Goal: Information Seeking & Learning: Learn about a topic

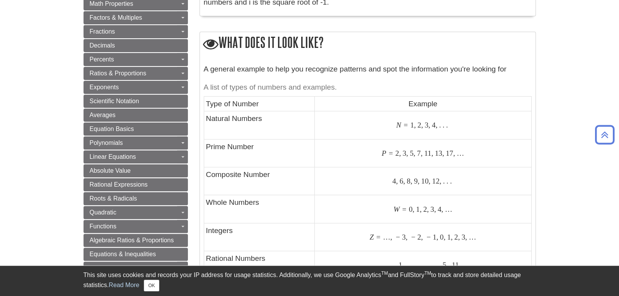
scroll to position [321, 0]
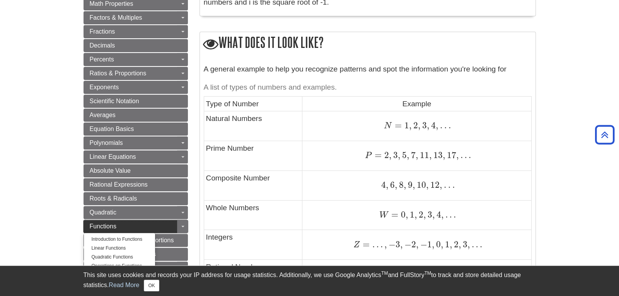
click at [93, 223] on span "Functions" at bounding box center [103, 226] width 27 height 7
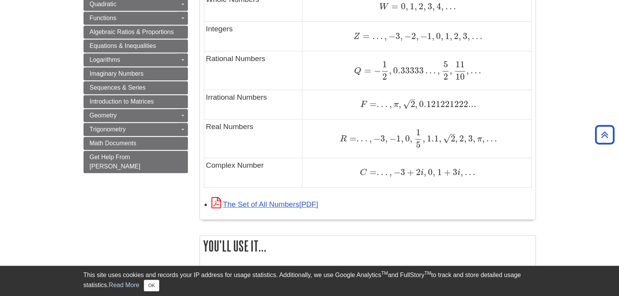
scroll to position [541, 0]
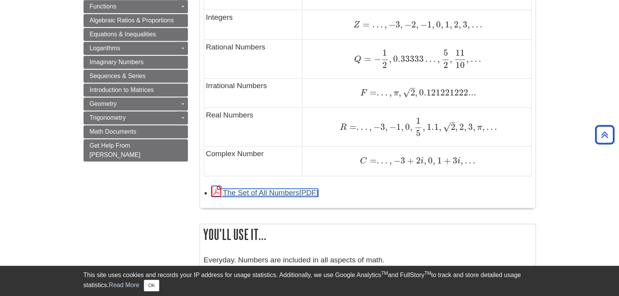
click at [218, 193] on icon "Link opens in new window" at bounding box center [216, 191] width 10 height 11
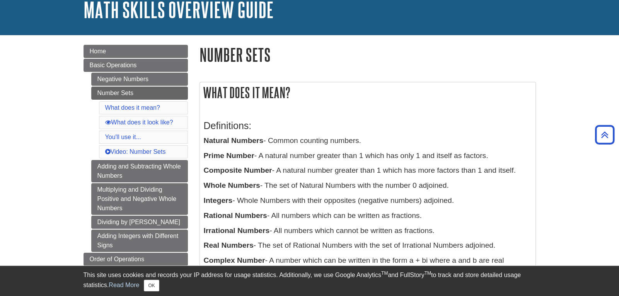
scroll to position [51, 0]
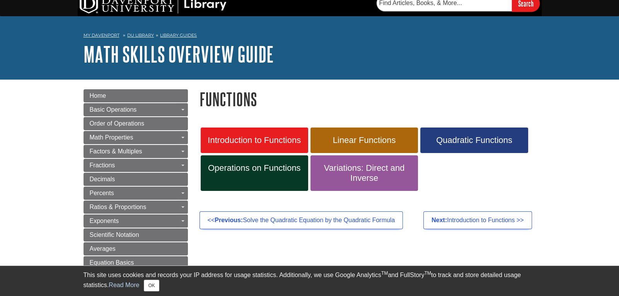
scroll to position [8, 0]
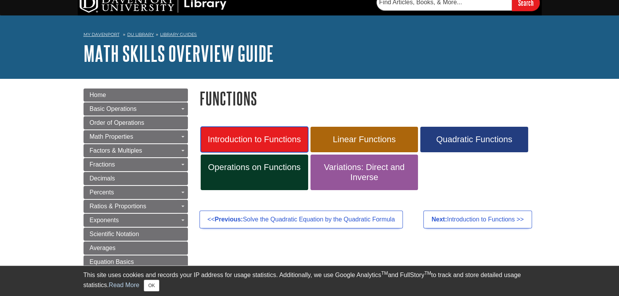
click at [256, 142] on span "Introduction to Functions" at bounding box center [254, 139] width 96 height 10
